Goal: Task Accomplishment & Management: Manage account settings

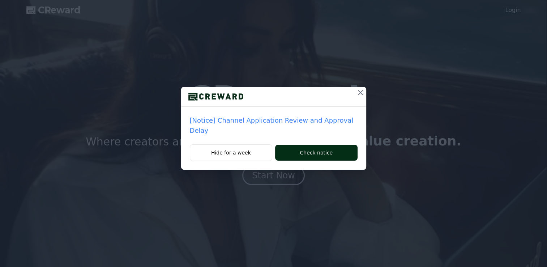
click at [293, 144] on button "Check notice" at bounding box center [316, 152] width 82 height 16
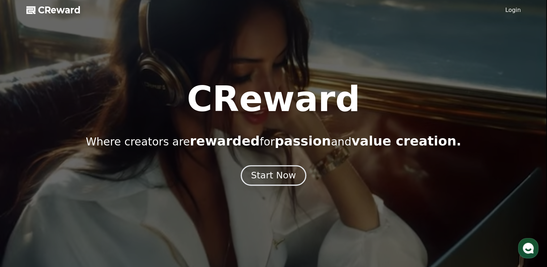
click at [274, 178] on div "Start Now" at bounding box center [273, 175] width 45 height 12
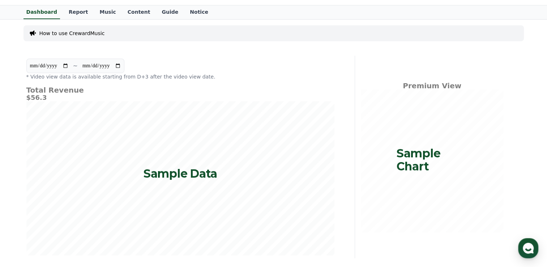
scroll to position [16, 0]
click at [216, 178] on p "Sample Data" at bounding box center [180, 173] width 74 height 13
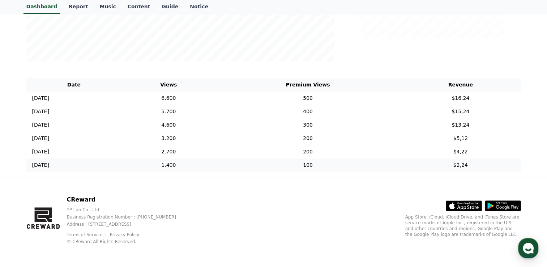
scroll to position [0, 0]
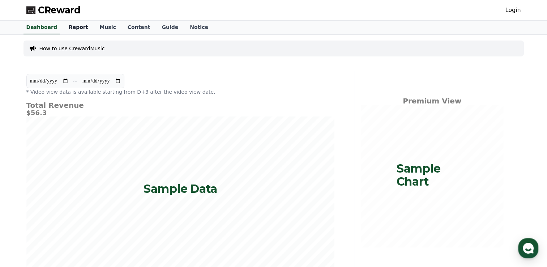
click at [69, 26] on link "Report" at bounding box center [78, 28] width 31 height 14
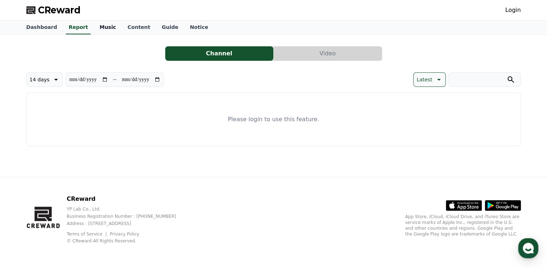
click at [96, 29] on link "Music" at bounding box center [108, 28] width 28 height 14
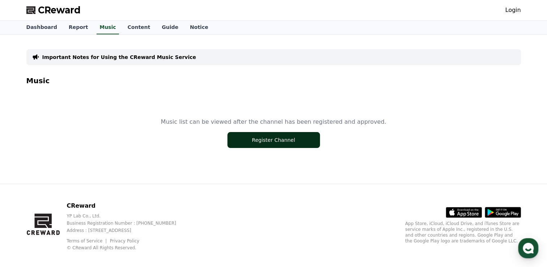
click at [275, 145] on button "Register Channel" at bounding box center [273, 140] width 92 height 16
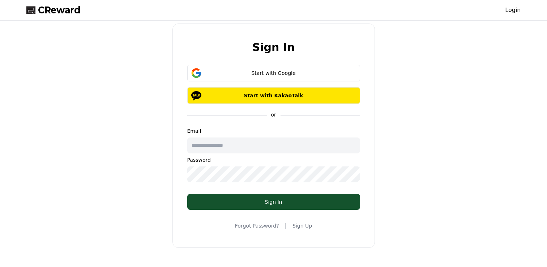
click at [251, 141] on input "text" at bounding box center [273, 145] width 173 height 16
type input "**********"
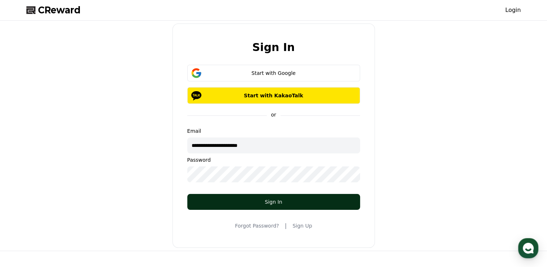
click at [289, 201] on div "Sign In" at bounding box center [274, 201] width 144 height 7
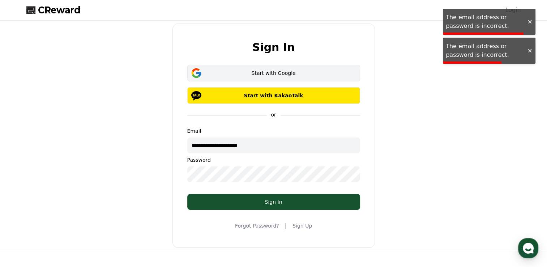
click at [278, 73] on div "Start with Google" at bounding box center [274, 72] width 152 height 7
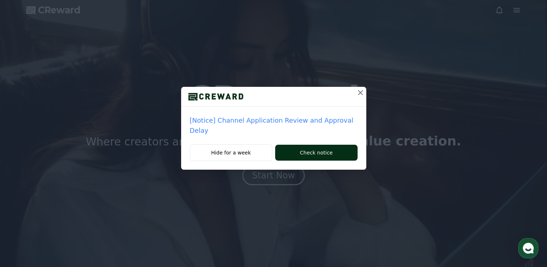
click at [285, 144] on button "Check notice" at bounding box center [316, 152] width 82 height 16
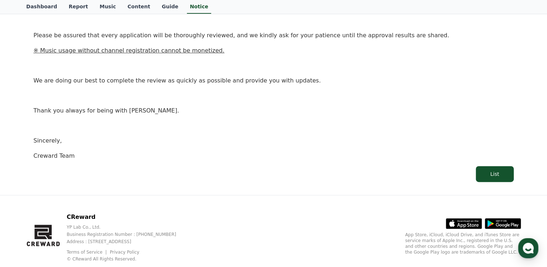
scroll to position [202, 0]
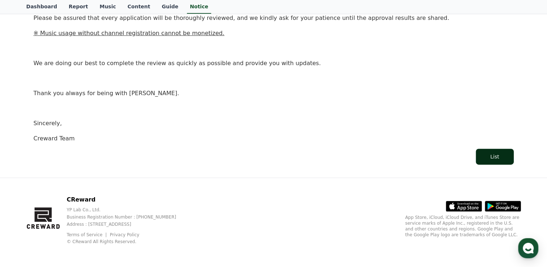
click at [491, 156] on div "List" at bounding box center [494, 156] width 9 height 7
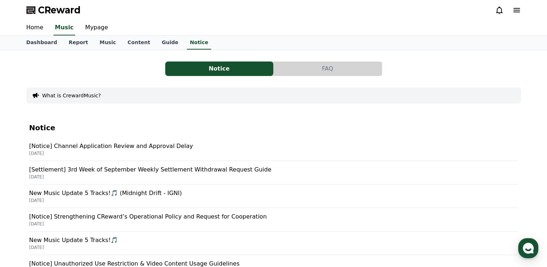
click at [516, 8] on icon at bounding box center [516, 10] width 7 height 4
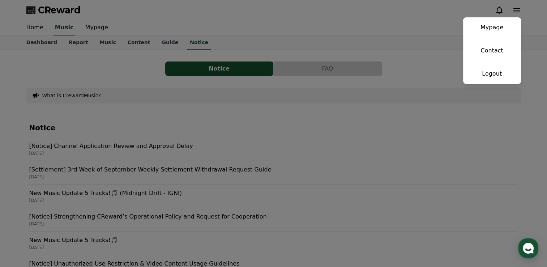
click at [516, 8] on button "close" at bounding box center [273, 133] width 547 height 267
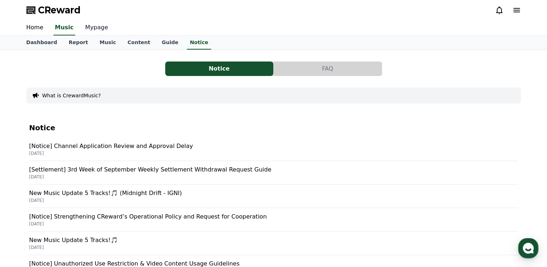
click at [84, 28] on link "Mypage" at bounding box center [96, 27] width 34 height 15
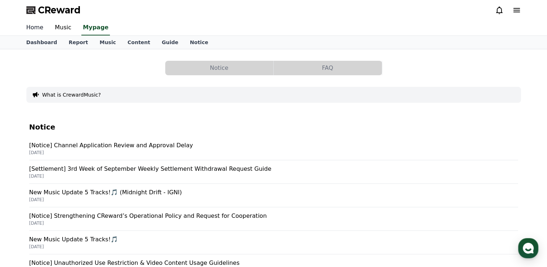
select select "**********"
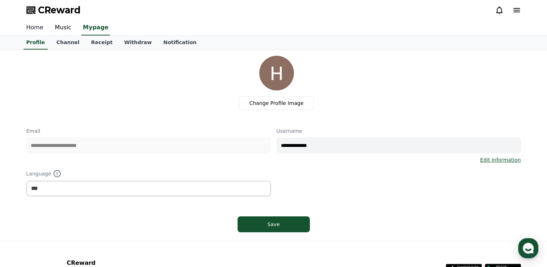
click at [31, 30] on link "Home" at bounding box center [35, 27] width 29 height 15
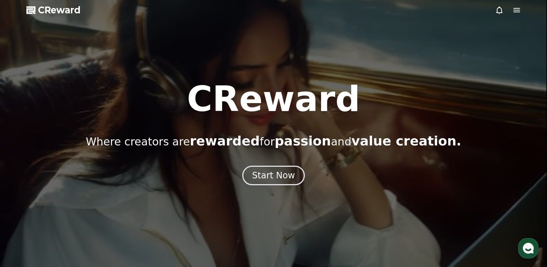
click at [56, 7] on span "CReward" at bounding box center [59, 10] width 43 height 12
